Goal: Task Accomplishment & Management: Manage account settings

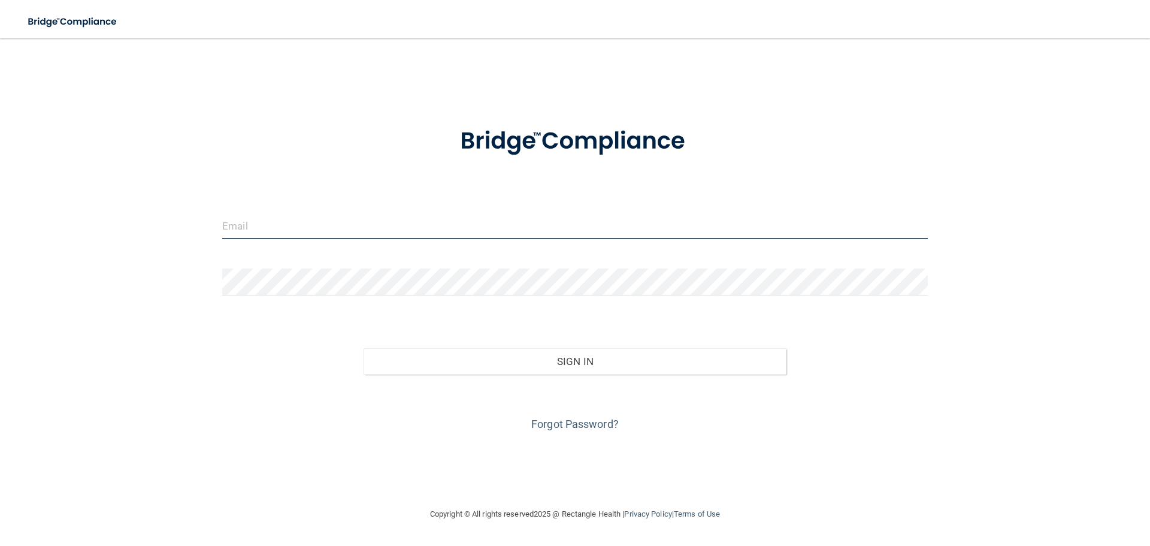
click at [277, 228] on input "email" at bounding box center [574, 225] width 705 height 27
type input "[EMAIL_ADDRESS][DOMAIN_NAME]"
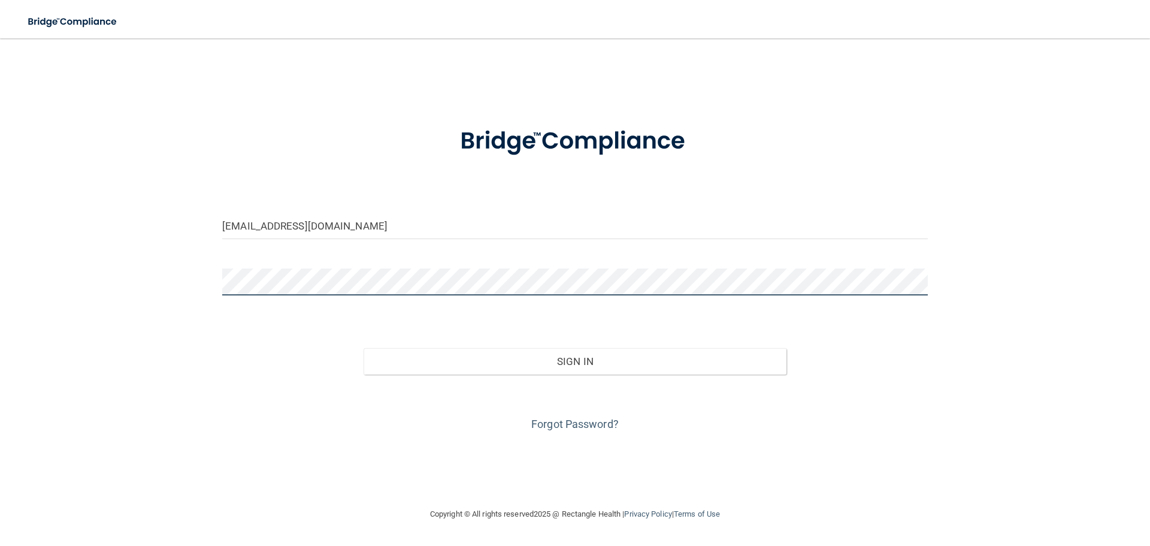
click at [363, 348] on button "Sign In" at bounding box center [574, 361] width 423 height 26
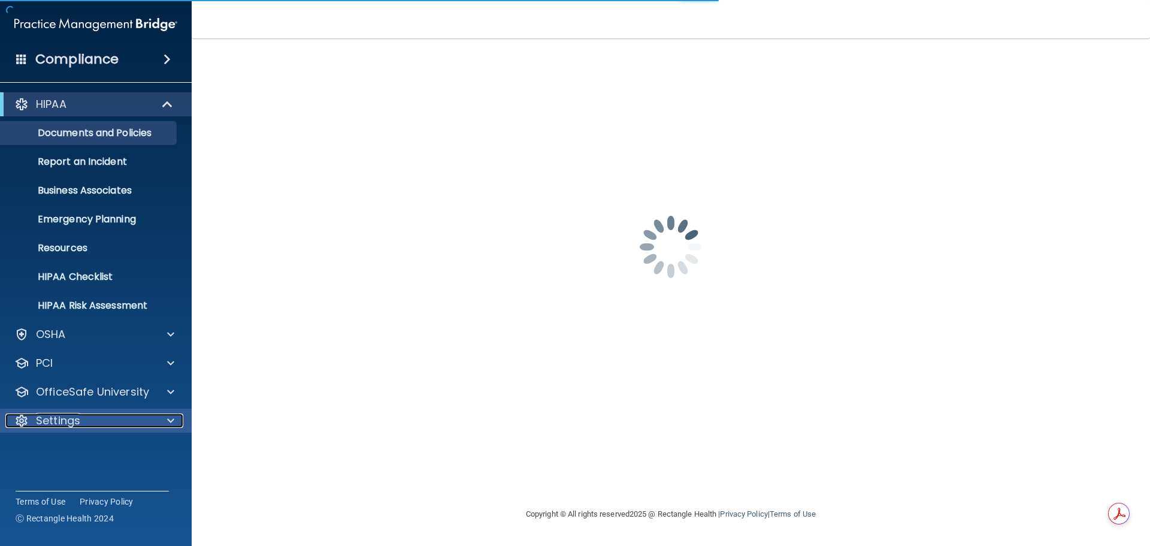
click at [48, 426] on p "Settings" at bounding box center [58, 420] width 44 height 14
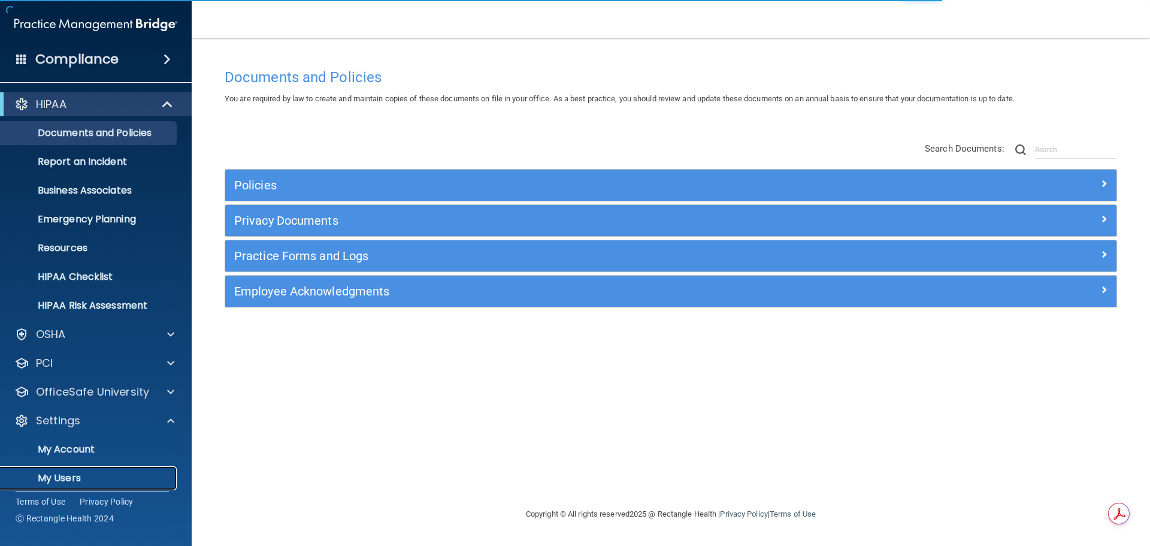
click at [62, 478] on p "My Users" at bounding box center [89, 478] width 163 height 12
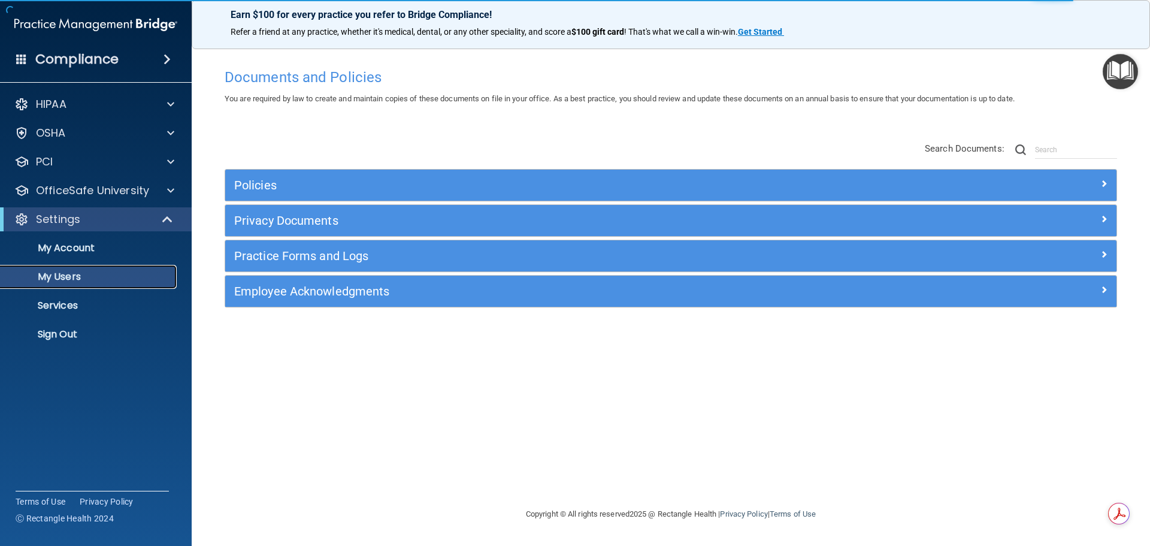
select select "20"
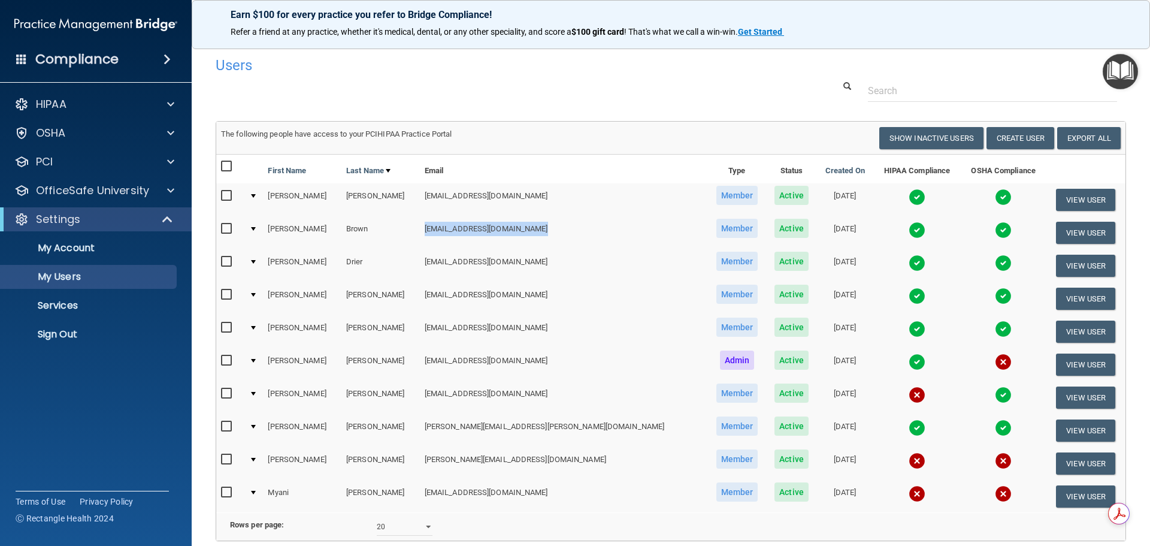
drag, startPoint x: 422, startPoint y: 229, endPoint x: 538, endPoint y: 235, distance: 115.8
click at [538, 235] on td "[EMAIL_ADDRESS][DOMAIN_NAME]" at bounding box center [563, 232] width 287 height 33
copy td "[EMAIL_ADDRESS][DOMAIN_NAME]"
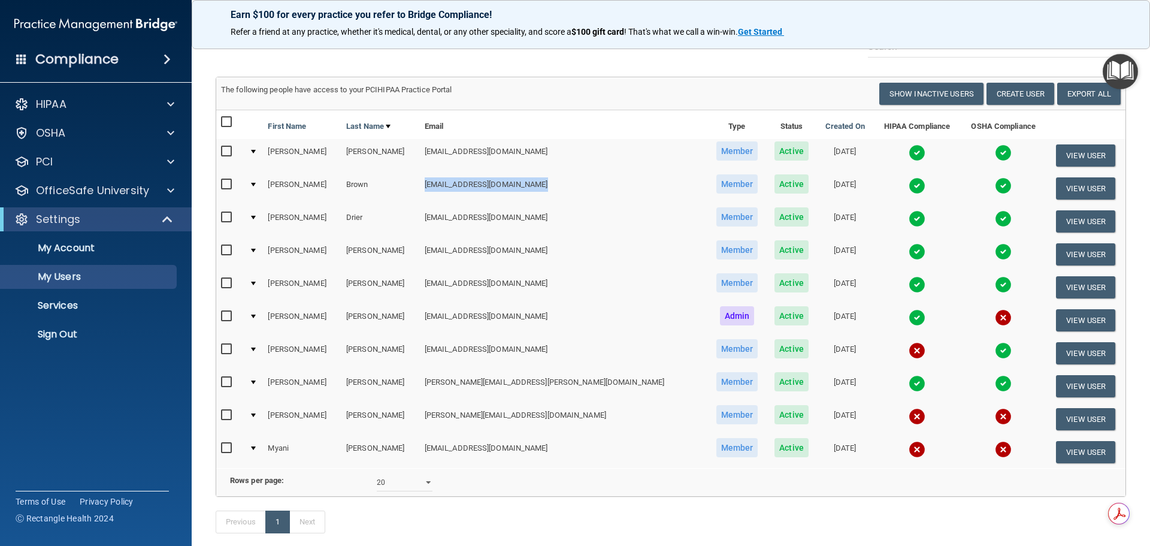
scroll to position [116, 0]
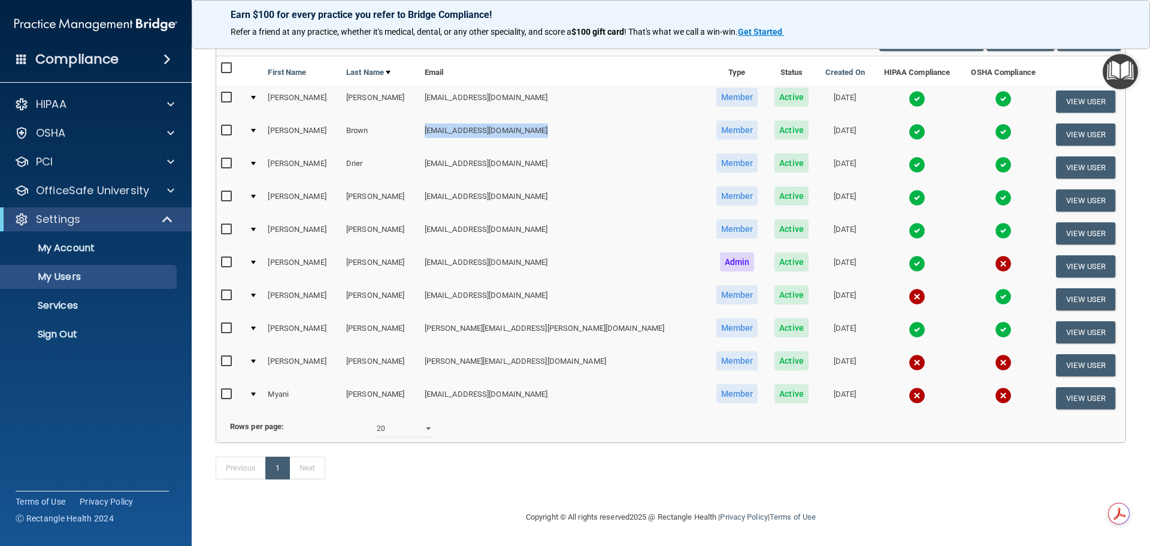
click at [908, 387] on img at bounding box center [916, 395] width 17 height 17
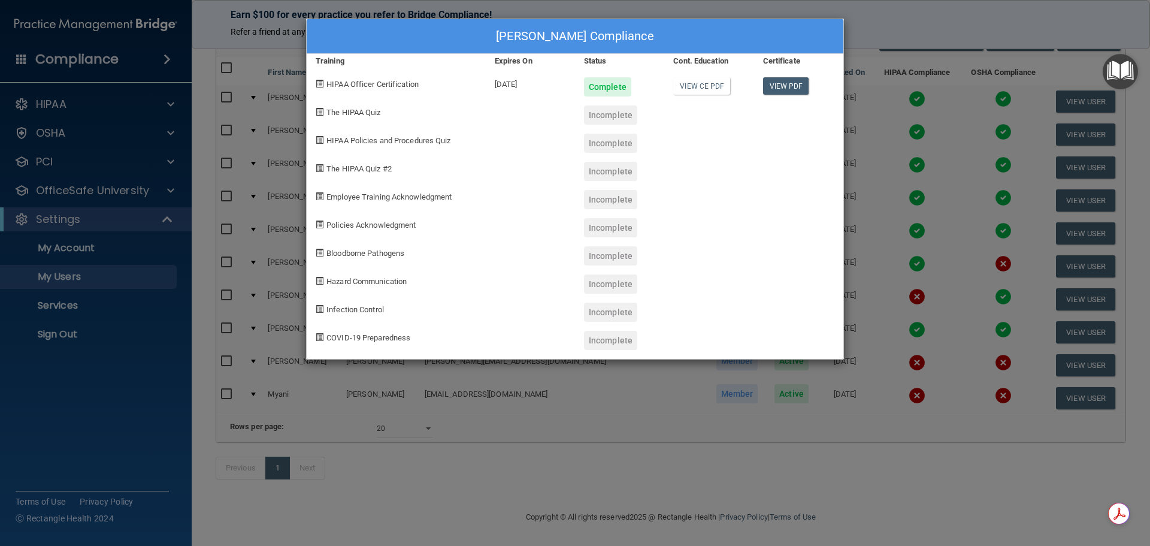
click at [940, 69] on div "[PERSON_NAME] Compliance Training Expires On Status Cont. Education Certificate…" at bounding box center [575, 273] width 1150 height 546
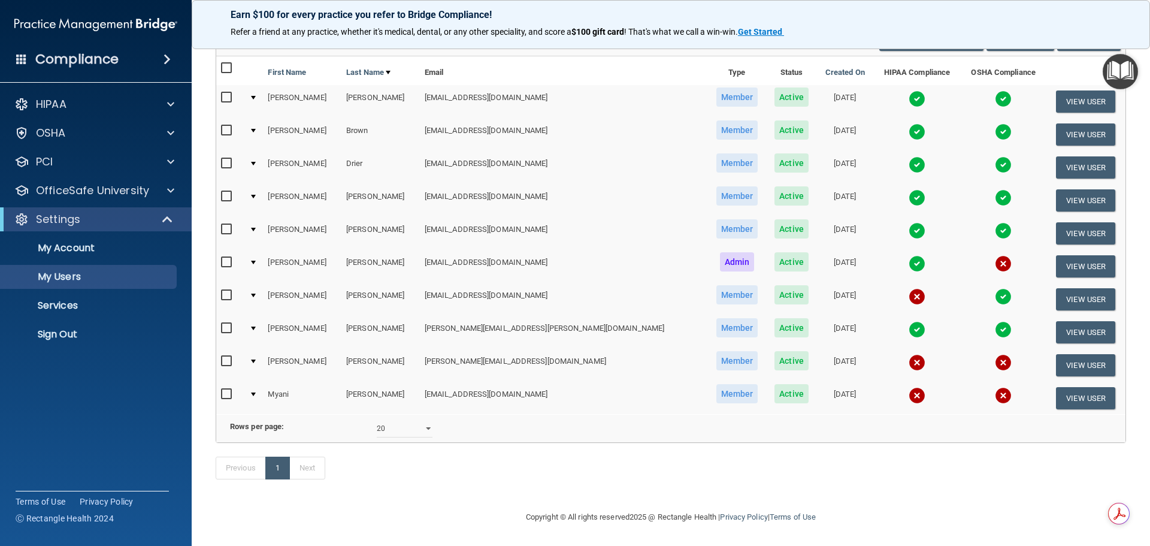
click at [908, 354] on img at bounding box center [916, 362] width 17 height 17
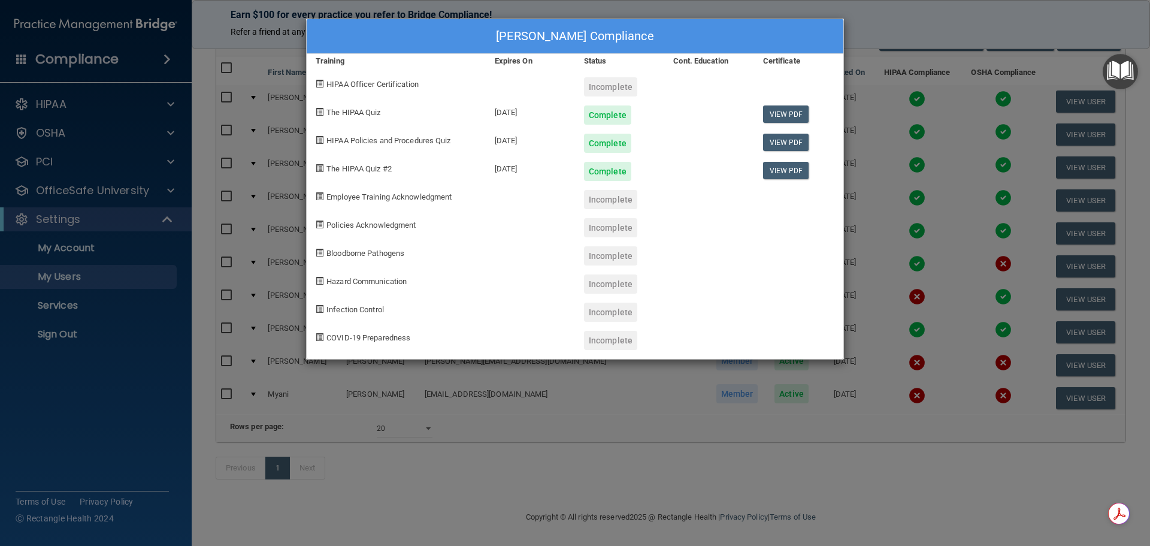
click at [887, 57] on div "[PERSON_NAME] Compliance Training Expires On Status Cont. Education Certificate…" at bounding box center [575, 273] width 1150 height 546
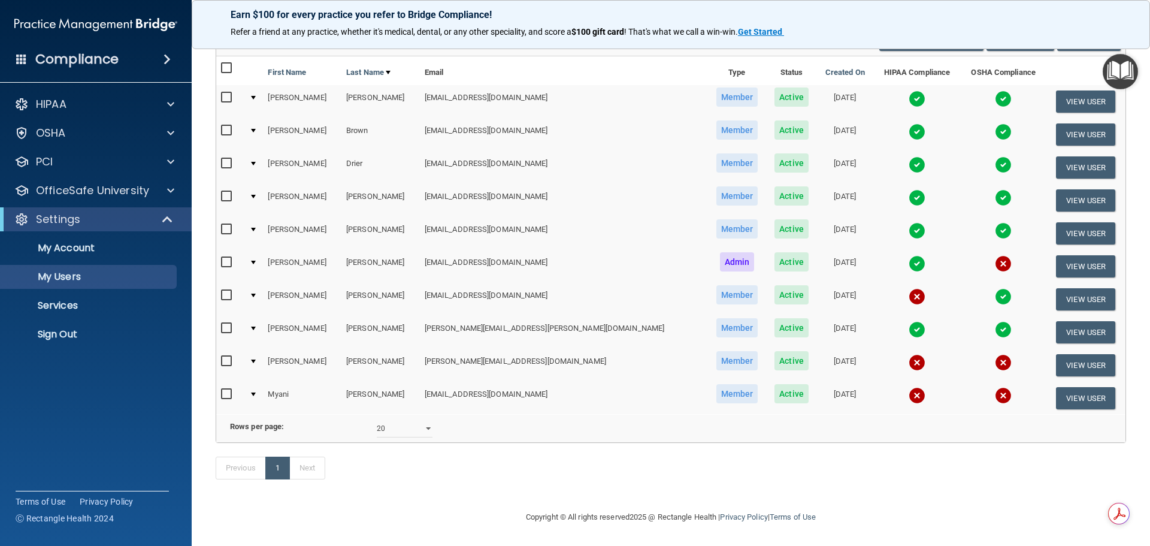
click at [908, 288] on img at bounding box center [916, 296] width 17 height 17
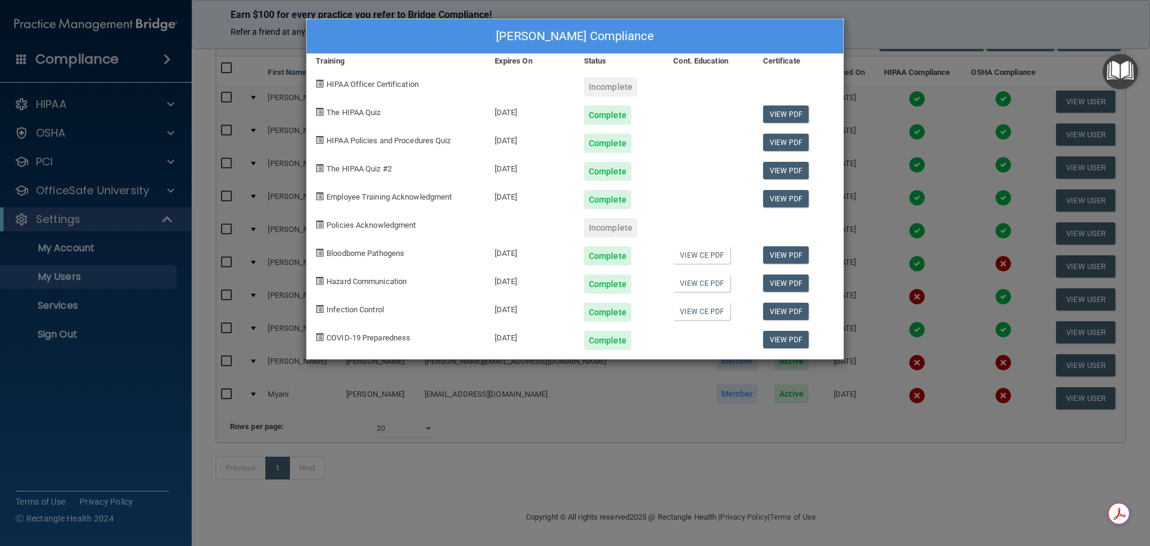
click at [889, 31] on div "[PERSON_NAME] Compliance Training Expires On Status Cont. Education Certificate…" at bounding box center [575, 273] width 1150 height 546
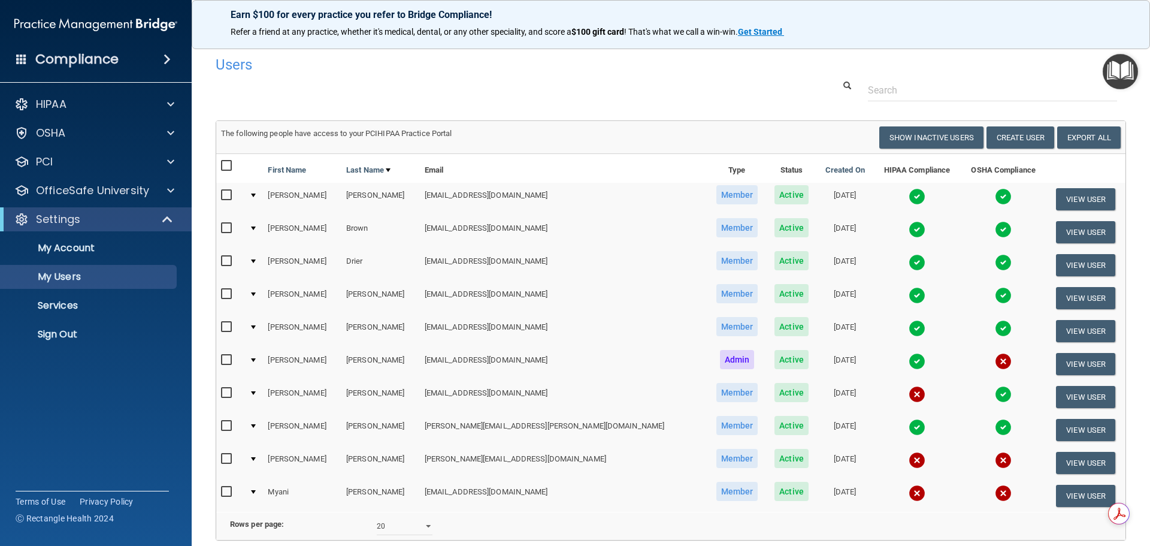
scroll to position [0, 0]
click at [66, 332] on p "Sign Out" at bounding box center [89, 334] width 163 height 12
